Goal: Task Accomplishment & Management: Manage account settings

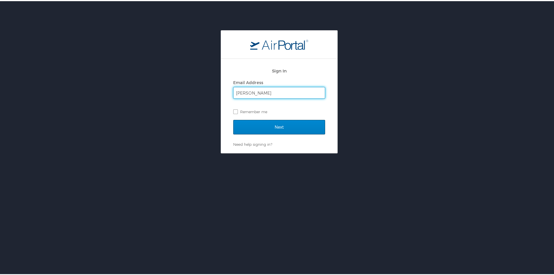
type input "amandadeshotel@cltcc.edu"
click at [273, 123] on input "Next" at bounding box center [279, 126] width 92 height 15
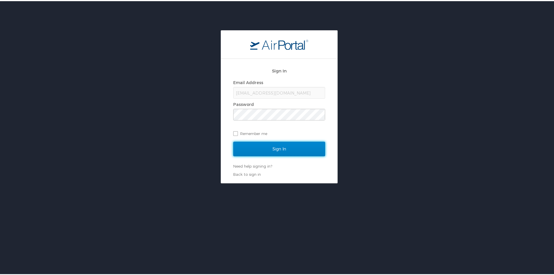
click at [268, 148] on input "Sign In" at bounding box center [279, 147] width 92 height 15
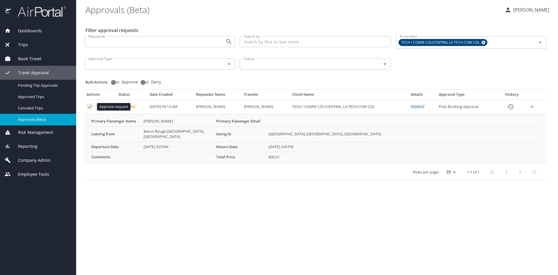
click at [88, 107] on icon "Approval table" at bounding box center [90, 106] width 4 height 3
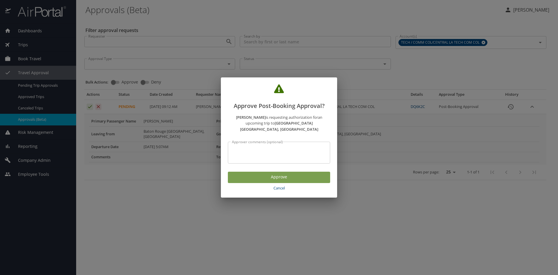
click at [276, 173] on span "Approve" at bounding box center [279, 176] width 93 height 7
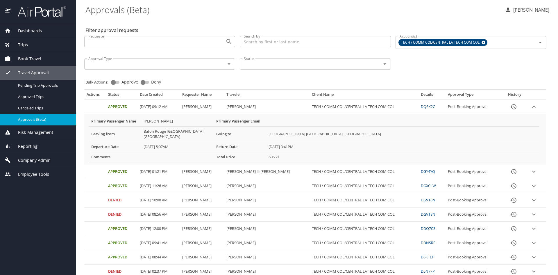
click at [432, 104] on link "DQ6K2C" at bounding box center [428, 106] width 14 height 5
click at [529, 8] on p "AMANDA DESHOTEL" at bounding box center [531, 9] width 38 height 7
click at [506, 65] on li "Sign out" at bounding box center [519, 65] width 59 height 10
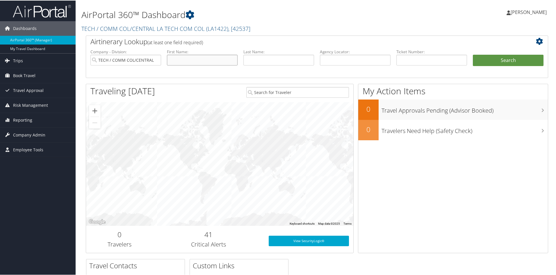
click at [190, 63] on input "text" at bounding box center [202, 59] width 71 height 11
type input "Collise"
type input "Dupont"
click at [502, 57] on button "Search" at bounding box center [508, 60] width 71 height 12
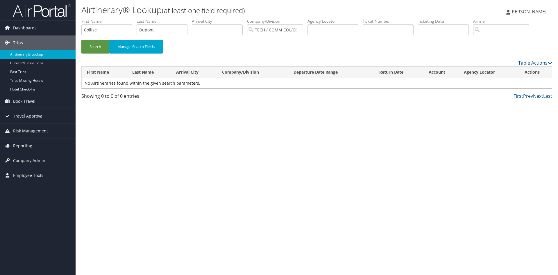
click at [29, 115] on span "Travel Approval" at bounding box center [28, 116] width 31 height 15
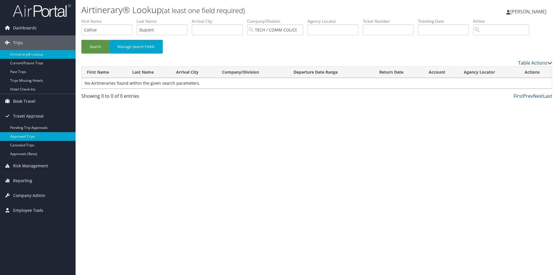
click at [28, 136] on link "Approved Trips" at bounding box center [38, 136] width 76 height 9
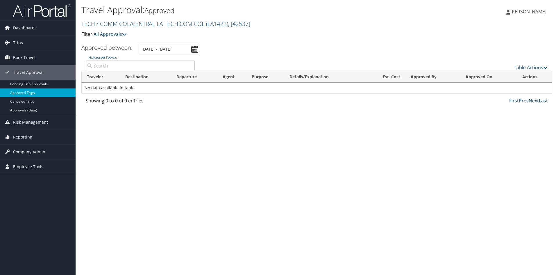
click at [535, 11] on span "[PERSON_NAME]" at bounding box center [528, 11] width 36 height 6
click at [496, 94] on link "Sign Out" at bounding box center [513, 95] width 65 height 10
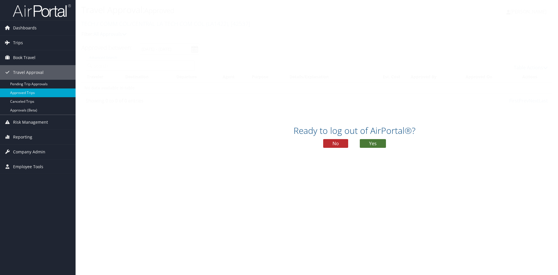
drag, startPoint x: 374, startPoint y: 142, endPoint x: 370, endPoint y: 137, distance: 6.2
click at [374, 142] on button "Yes" at bounding box center [373, 143] width 26 height 9
